Goal: Task Accomplishment & Management: Manage account settings

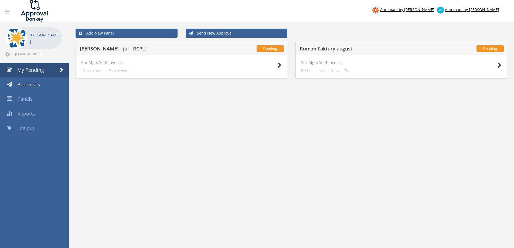
click at [102, 49] on h5 "[PERSON_NAME] - júl - RCPU" at bounding box center [151, 49] width 142 height 7
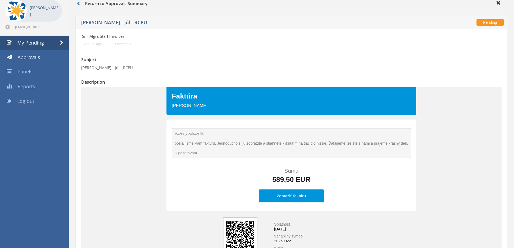
scroll to position [27, 0]
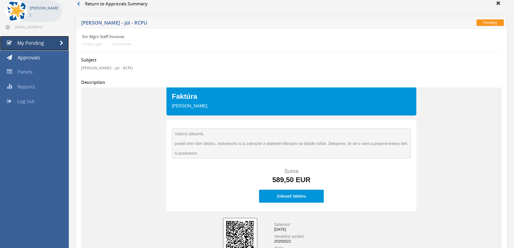
click at [39, 42] on span "My Pending" at bounding box center [30, 43] width 27 height 6
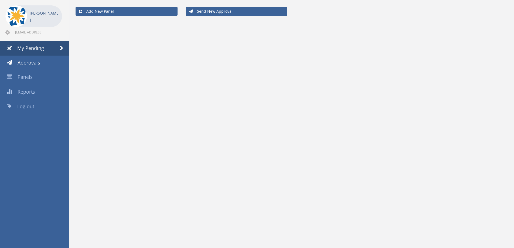
scroll to position [22, 0]
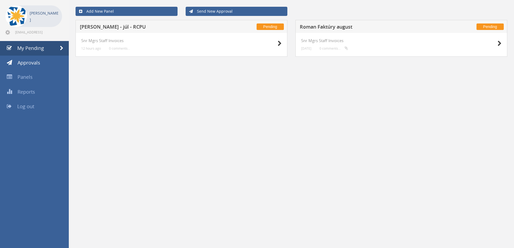
click at [104, 30] on h5 "[PERSON_NAME] - júl - RCPU" at bounding box center [151, 27] width 142 height 7
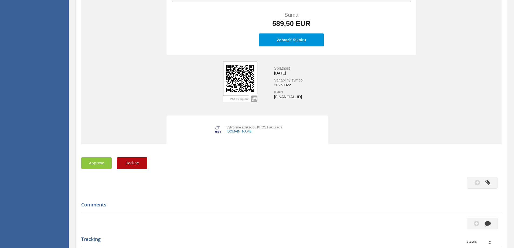
scroll to position [184, 0]
click at [303, 42] on div "Zobraziť faktúru" at bounding box center [292, 39] width 52 height 5
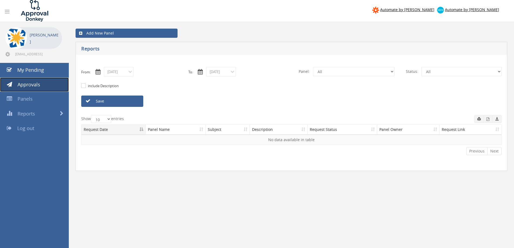
click at [46, 82] on link "Approvals" at bounding box center [34, 85] width 69 height 15
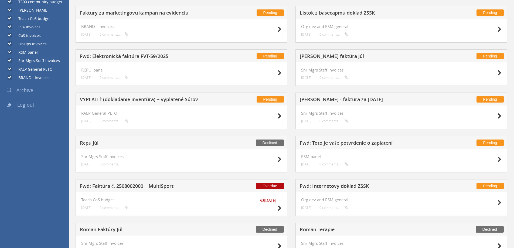
click at [88, 144] on h5 "Rcpu Júl" at bounding box center [151, 143] width 142 height 7
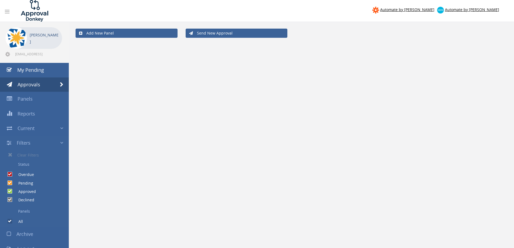
scroll to position [22, 0]
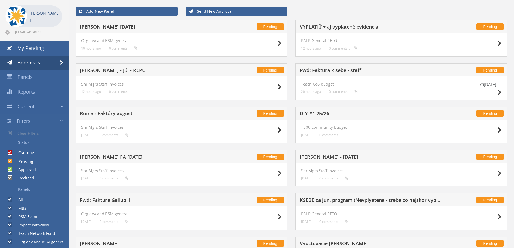
click at [98, 70] on h5 "[PERSON_NAME] - júl - RCPU" at bounding box center [151, 71] width 142 height 7
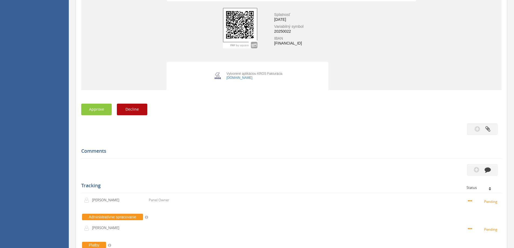
scroll to position [238, 0]
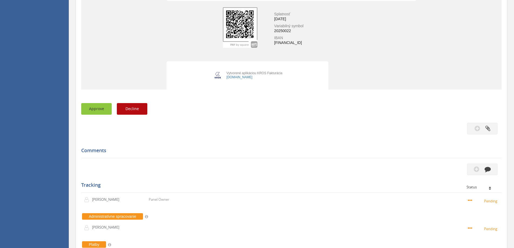
click at [102, 111] on button "Approve" at bounding box center [96, 109] width 31 height 12
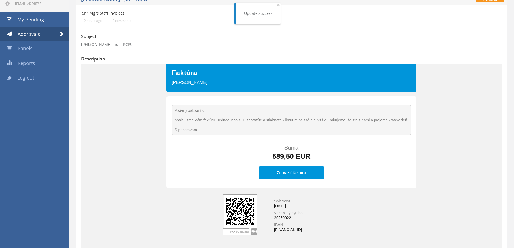
scroll to position [0, 0]
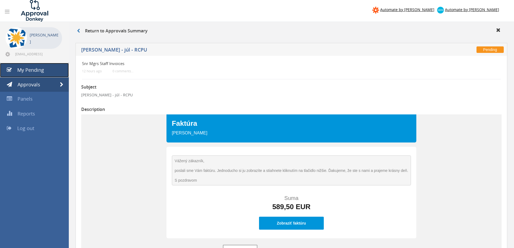
click at [38, 71] on span "My Pending" at bounding box center [30, 70] width 27 height 6
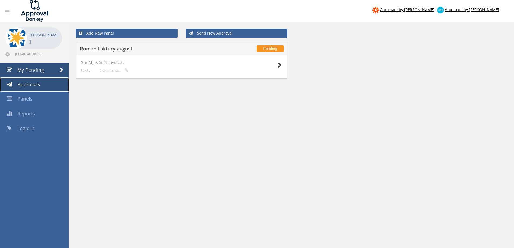
click at [29, 84] on span "Approvals" at bounding box center [29, 84] width 23 height 6
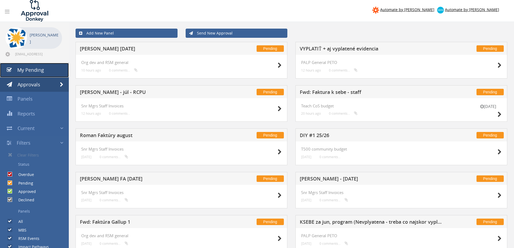
click at [32, 70] on span "My Pending" at bounding box center [30, 70] width 27 height 6
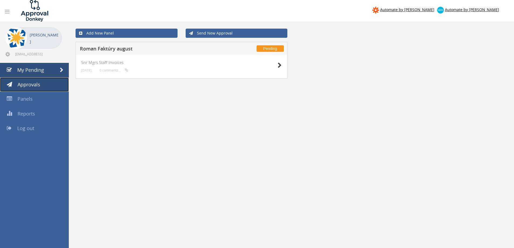
click at [30, 81] on span "Approvals" at bounding box center [29, 84] width 23 height 6
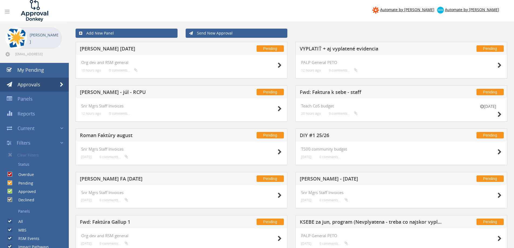
click at [101, 137] on h5 "Roman Faktúry august" at bounding box center [151, 136] width 142 height 7
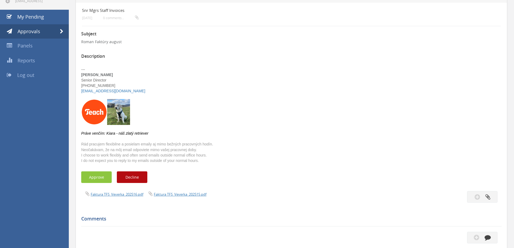
scroll to position [53, 0]
click at [118, 196] on link "Faktura TFS_Veverka_202516.pdf" at bounding box center [117, 194] width 53 height 5
click at [168, 197] on link "Faktura TFS_Veverka_202515.pdf" at bounding box center [180, 194] width 53 height 5
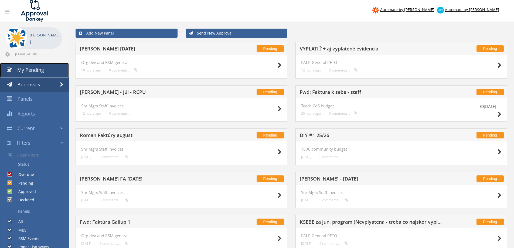
click at [29, 65] on link "My Pending" at bounding box center [34, 70] width 69 height 15
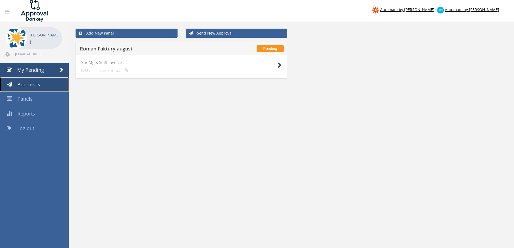
click at [34, 82] on span "Approvals" at bounding box center [29, 84] width 23 height 6
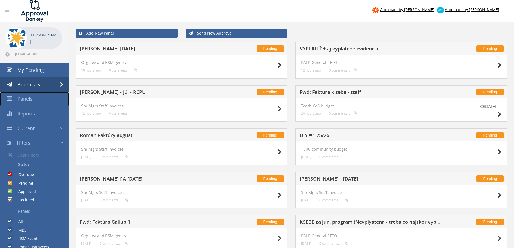
click at [33, 100] on link "Panels" at bounding box center [34, 99] width 69 height 15
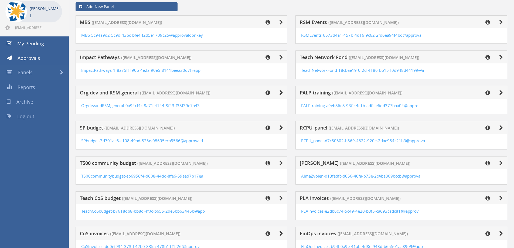
scroll to position [27, 0]
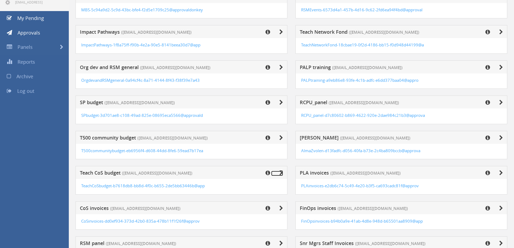
click at [283, 174] on icon at bounding box center [282, 172] width 4 height 5
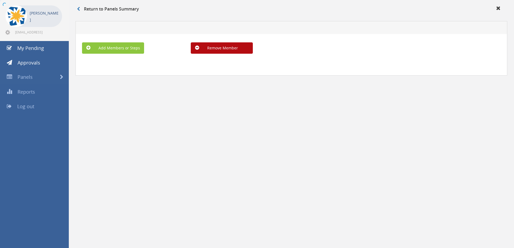
scroll to position [22, 0]
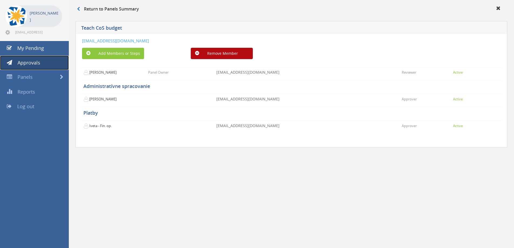
click at [36, 63] on span "Approvals" at bounding box center [29, 62] width 23 height 6
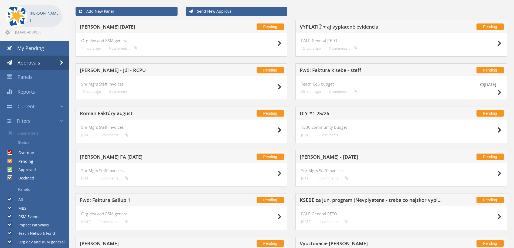
click at [356, 70] on h5 "Fwd: Faktura k sebe - staff" at bounding box center [371, 71] width 142 height 7
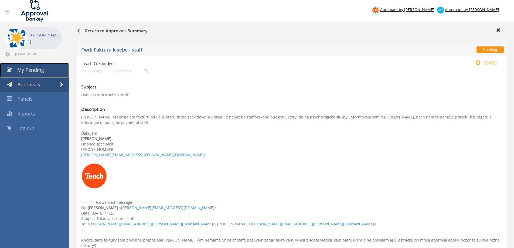
click at [31, 71] on span "My Pending" at bounding box center [30, 70] width 27 height 6
